Goal: Information Seeking & Learning: Learn about a topic

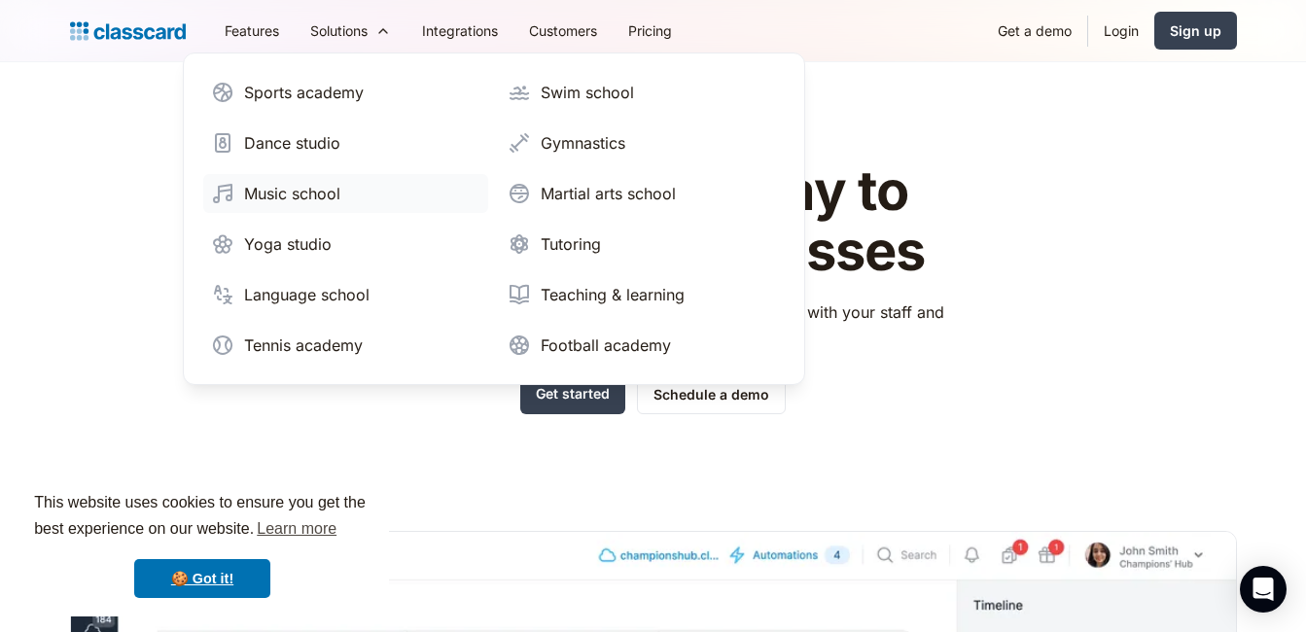
click at [308, 211] on link "Music school" at bounding box center [345, 193] width 285 height 39
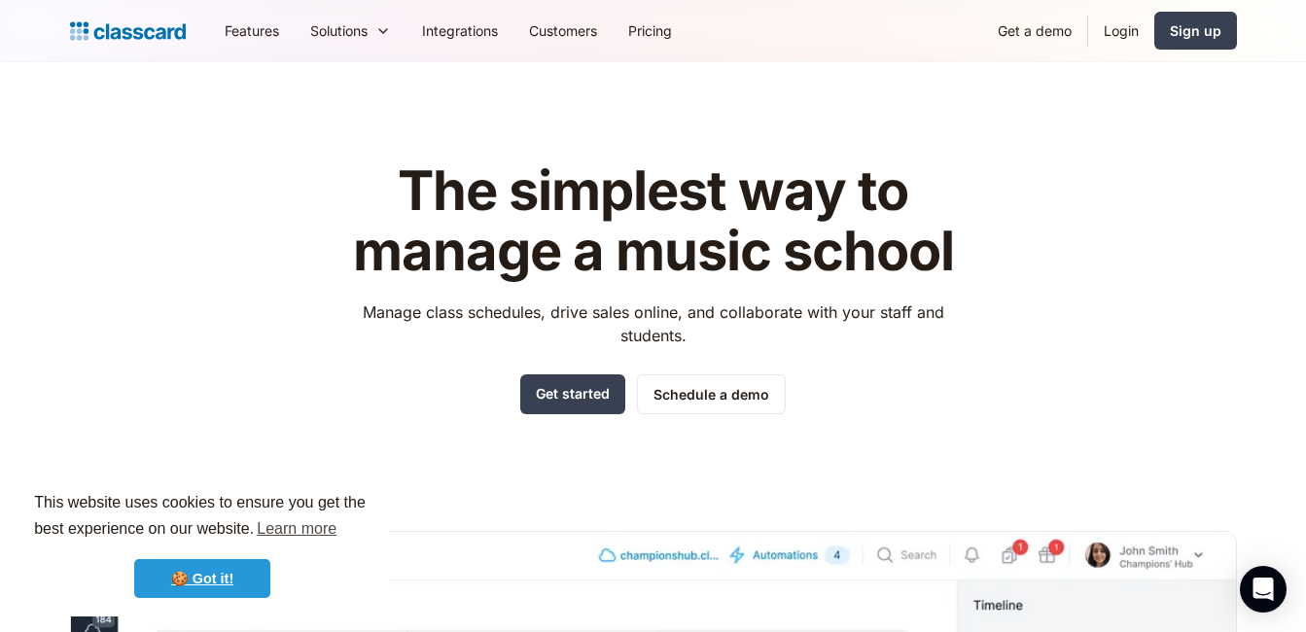
click at [212, 575] on link "🍪 Got it!" at bounding box center [202, 578] width 136 height 39
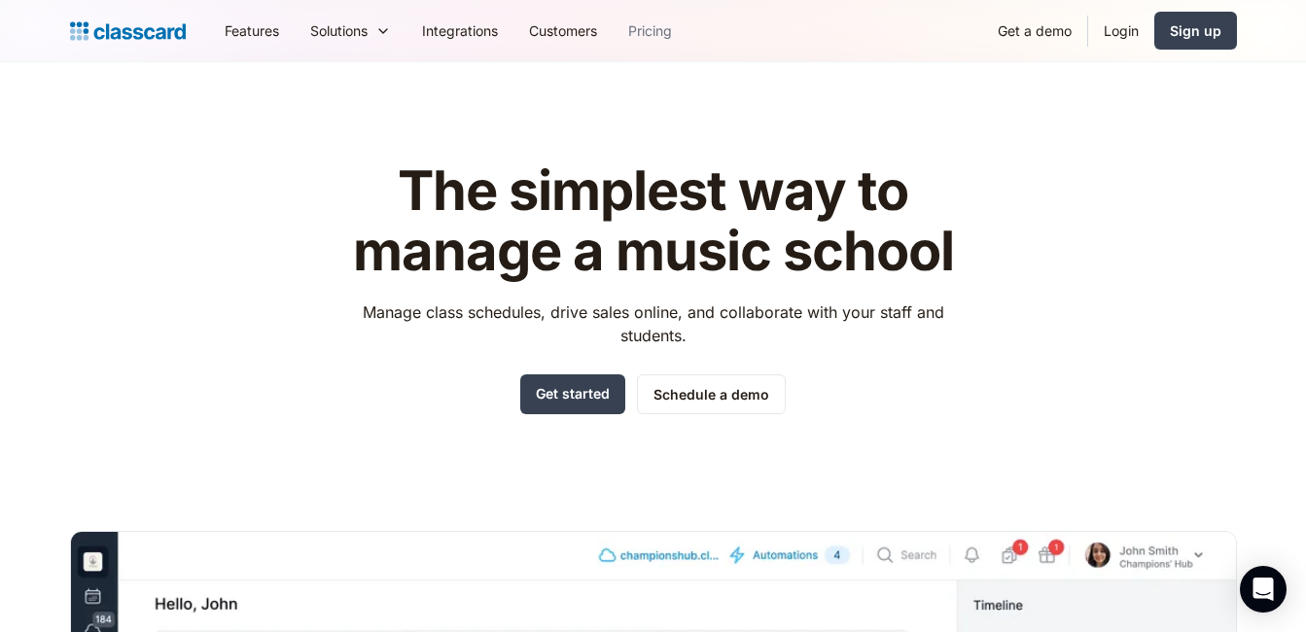
click at [661, 34] on link "Pricing" at bounding box center [649, 31] width 75 height 44
